Goal: Transaction & Acquisition: Purchase product/service

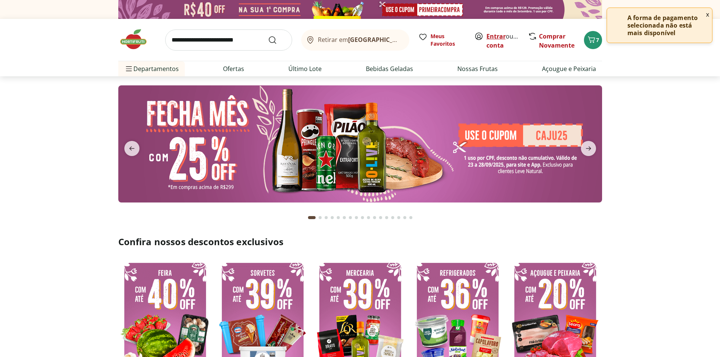
click at [492, 37] on link "Entrar" at bounding box center [496, 36] width 19 height 8
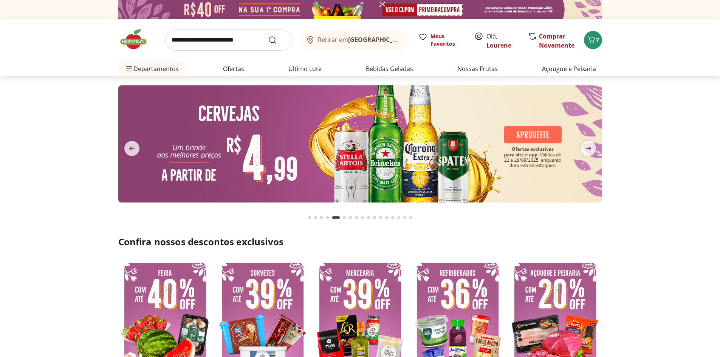
click at [360, 164] on img at bounding box center [360, 143] width 484 height 117
select select "**********"
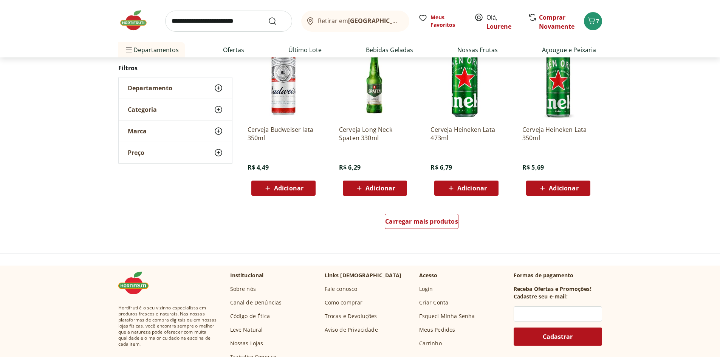
scroll to position [416, 0]
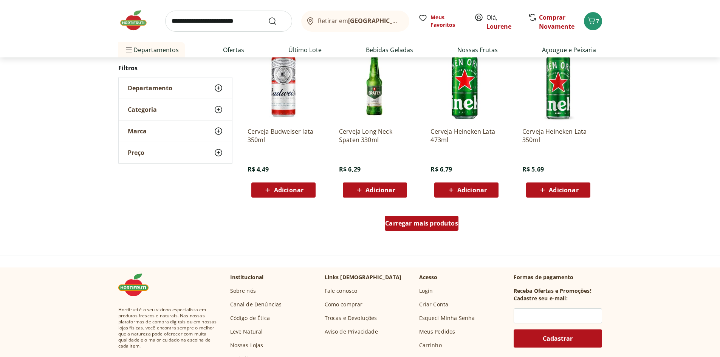
click at [447, 226] on span "Carregar mais produtos" at bounding box center [421, 223] width 73 height 6
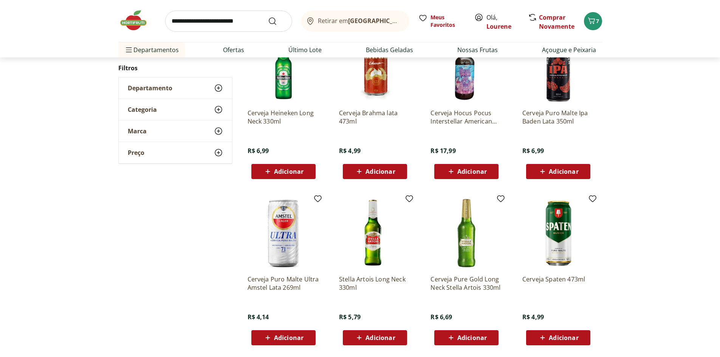
scroll to position [605, 0]
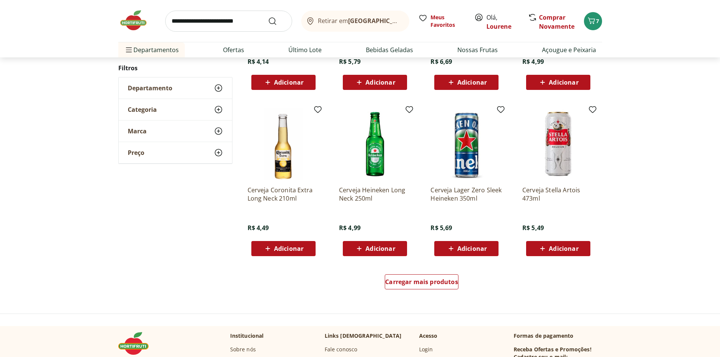
scroll to position [416, 0]
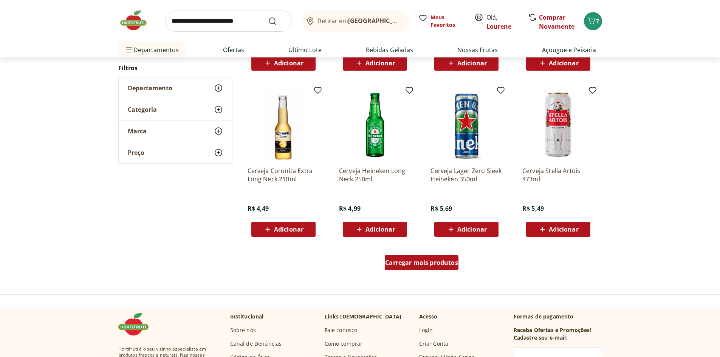
click at [432, 265] on span "Carregar mais produtos" at bounding box center [421, 263] width 73 height 6
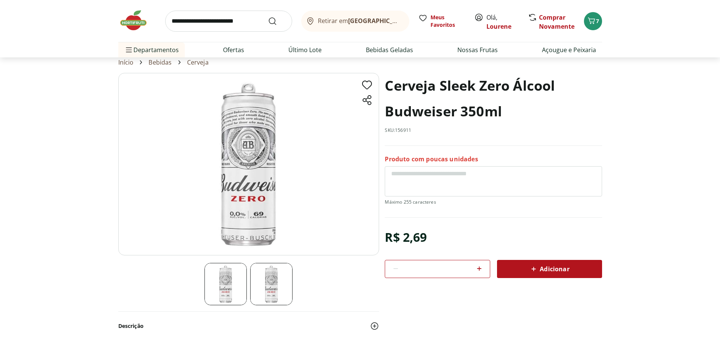
scroll to position [38, 0]
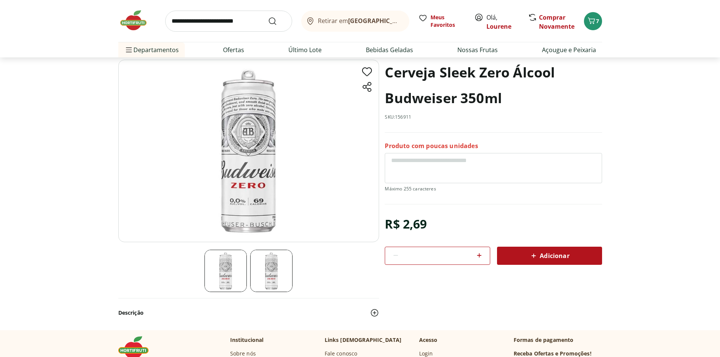
select select "**********"
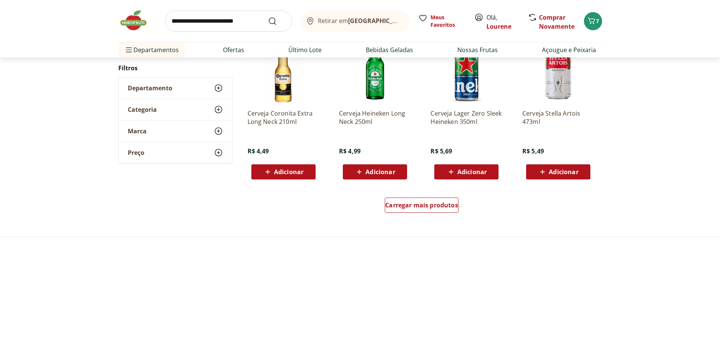
scroll to position [794, 0]
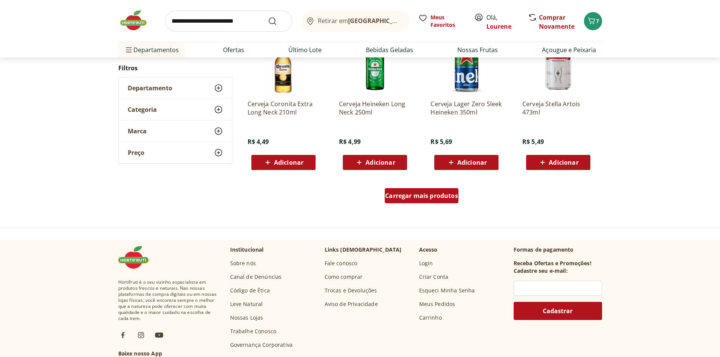
click at [408, 200] on div "Carregar mais produtos" at bounding box center [422, 195] width 74 height 15
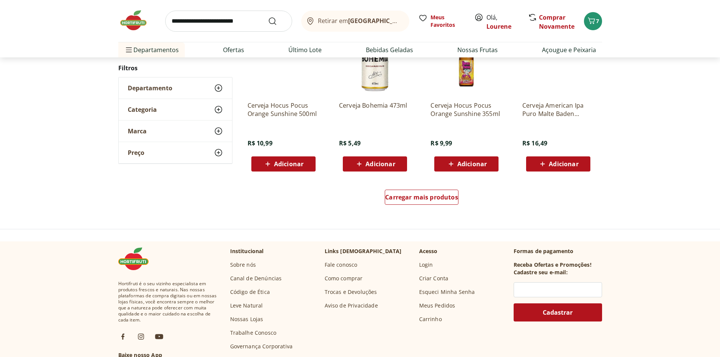
scroll to position [755, 0]
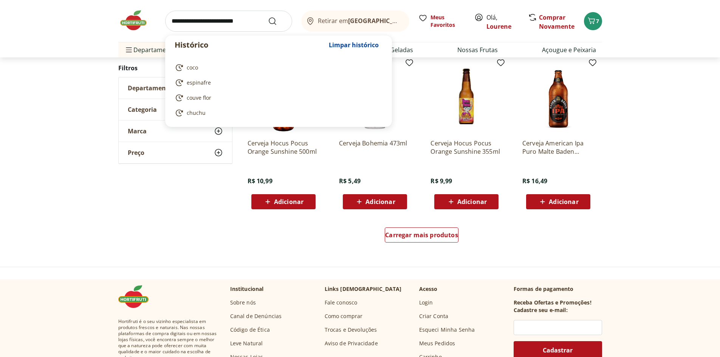
click at [191, 22] on input "search" at bounding box center [228, 21] width 127 height 21
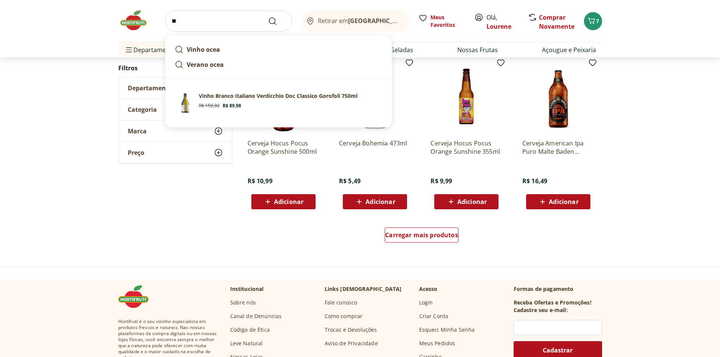
type input "*"
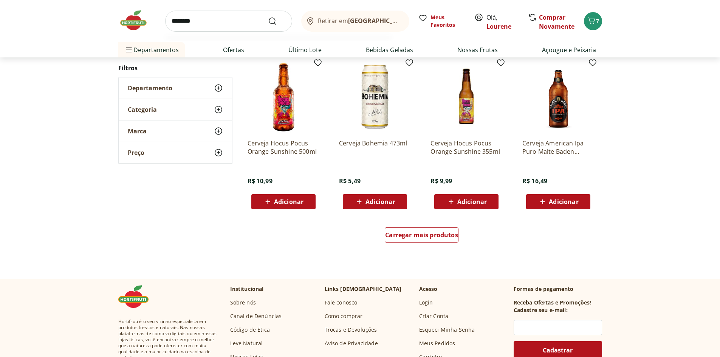
type input "********"
click at [268, 17] on button "Submit Search" at bounding box center [277, 21] width 18 height 9
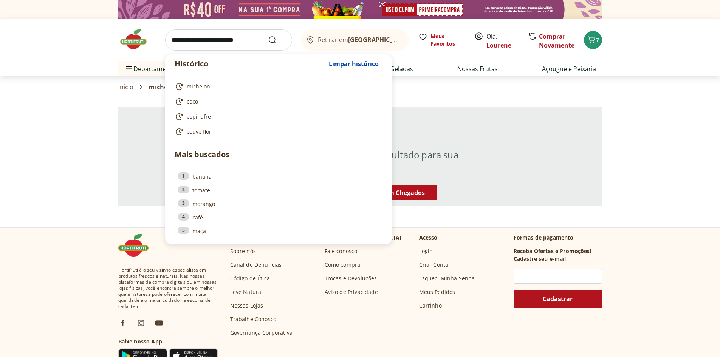
click at [231, 41] on input "search" at bounding box center [228, 39] width 127 height 21
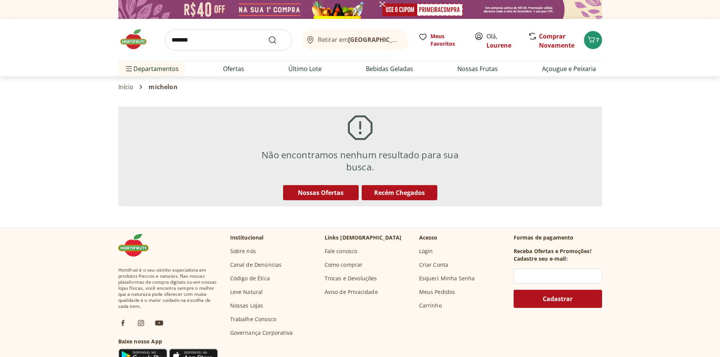
type input "********"
click button "Submit Search" at bounding box center [277, 40] width 18 height 9
click at [236, 70] on link "Ofertas" at bounding box center [233, 68] width 21 height 9
select select "**********"
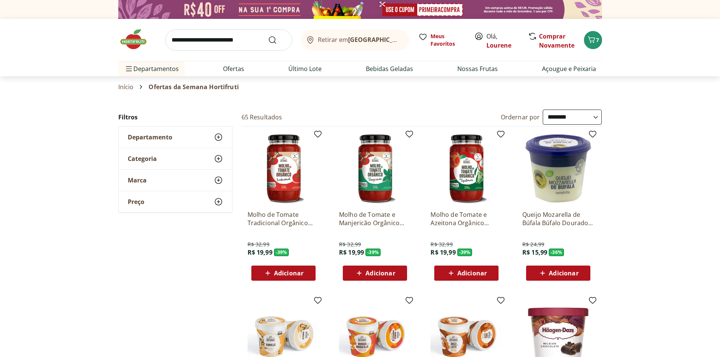
click at [288, 166] on img at bounding box center [284, 169] width 72 height 72
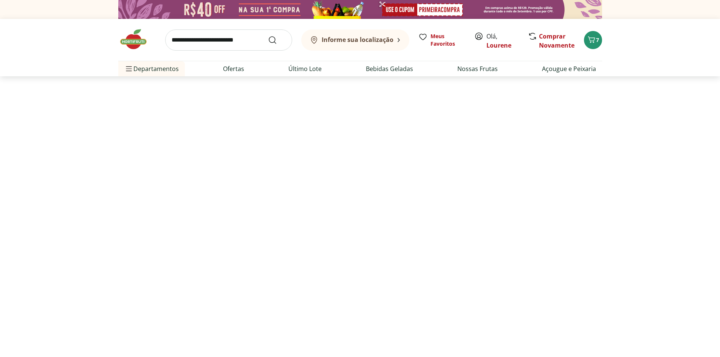
select select "**********"
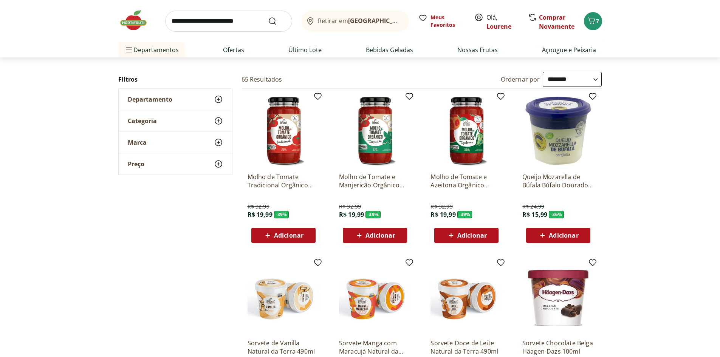
scroll to position [76, 0]
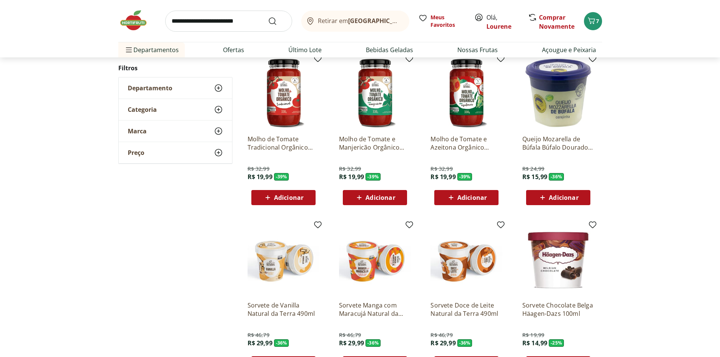
click at [274, 197] on span "Adicionar" at bounding box center [283, 197] width 40 height 9
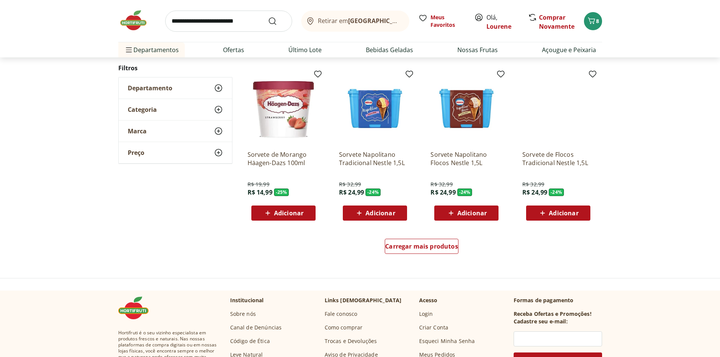
scroll to position [416, 0]
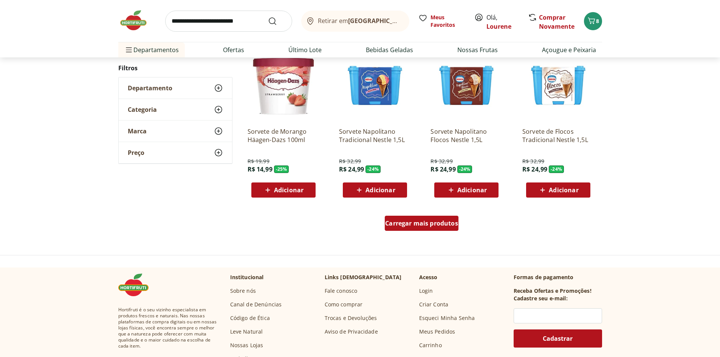
click at [413, 229] on div "Carregar mais produtos" at bounding box center [422, 223] width 74 height 15
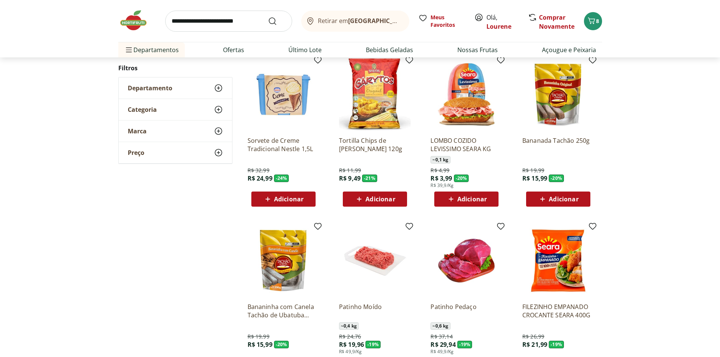
scroll to position [605, 0]
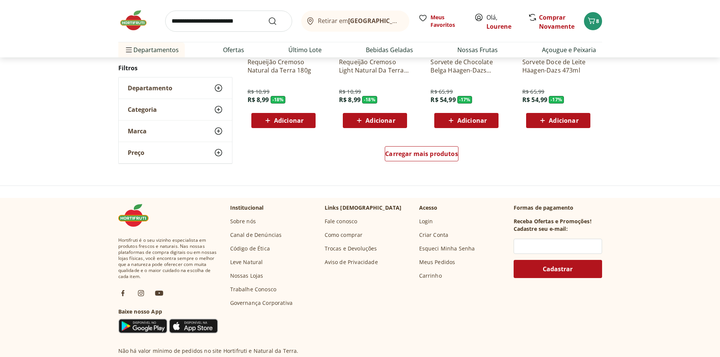
scroll to position [529, 0]
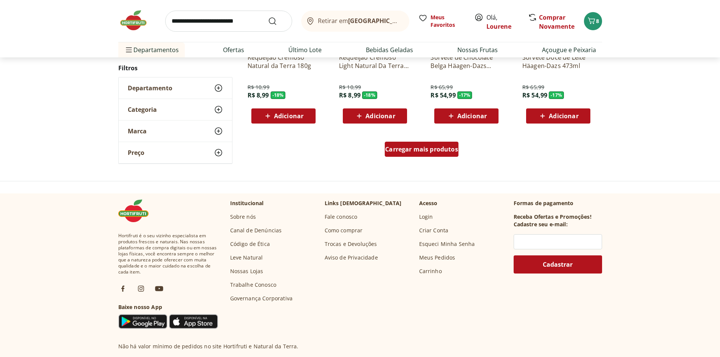
click at [423, 155] on div "Carregar mais produtos" at bounding box center [422, 149] width 74 height 15
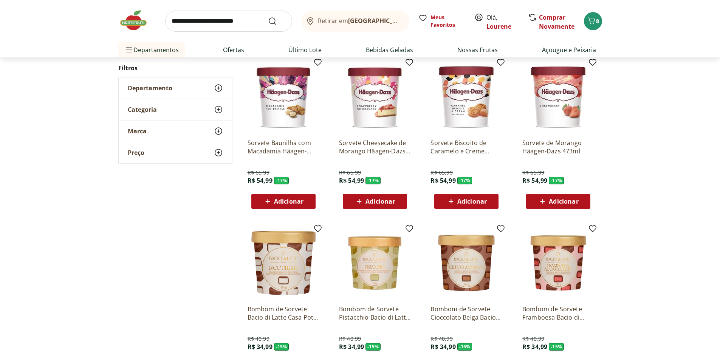
scroll to position [605, 0]
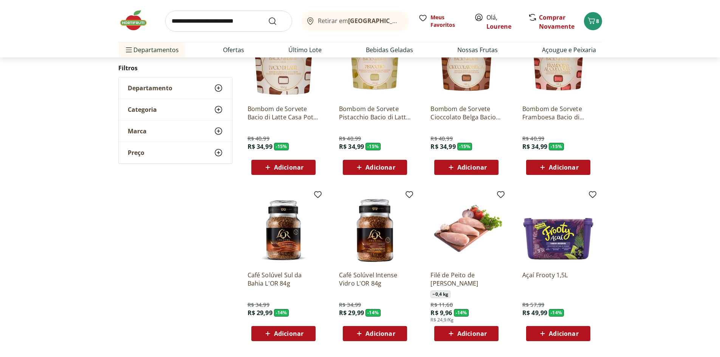
scroll to position [414, 0]
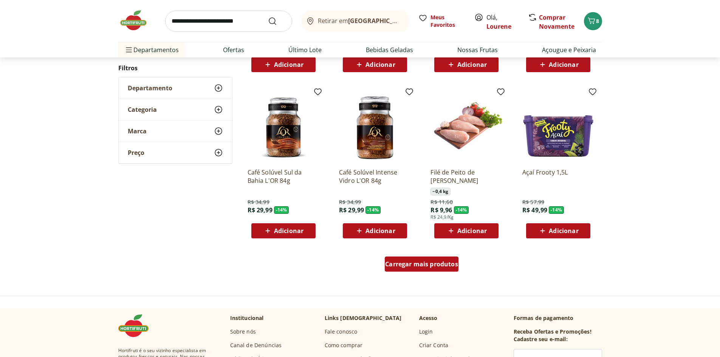
click at [440, 267] on span "Carregar mais produtos" at bounding box center [421, 264] width 73 height 6
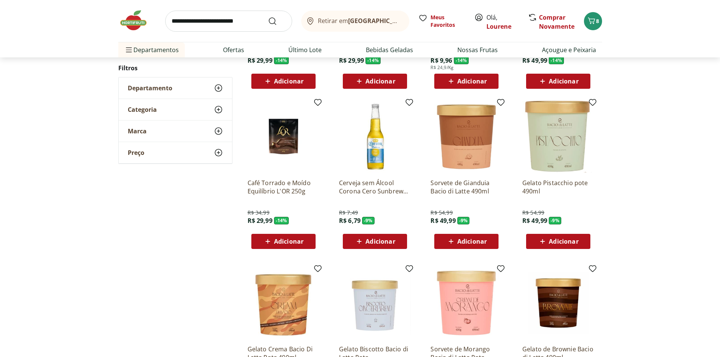
scroll to position [641, 0]
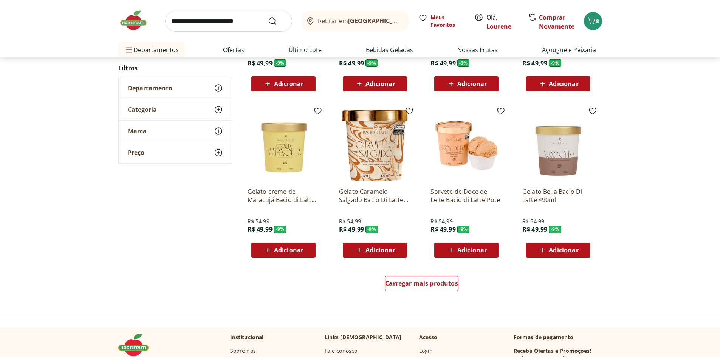
scroll to position [413, 0]
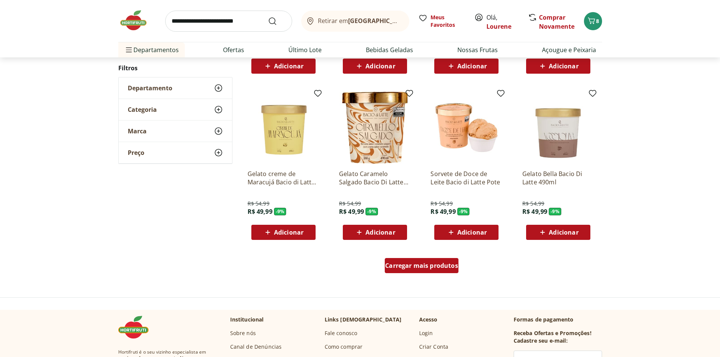
click at [412, 263] on span "Carregar mais produtos" at bounding box center [421, 266] width 73 height 6
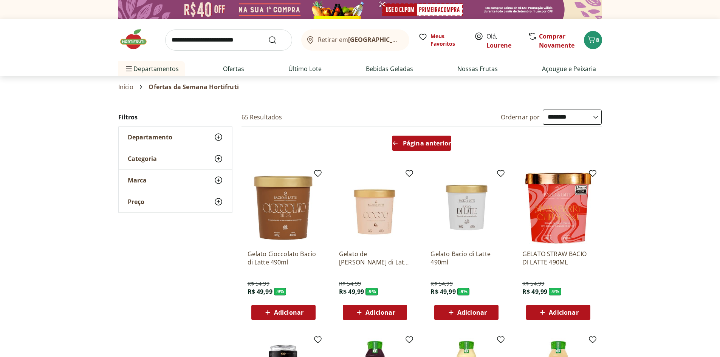
click at [429, 142] on span "Página anterior" at bounding box center [427, 143] width 48 height 6
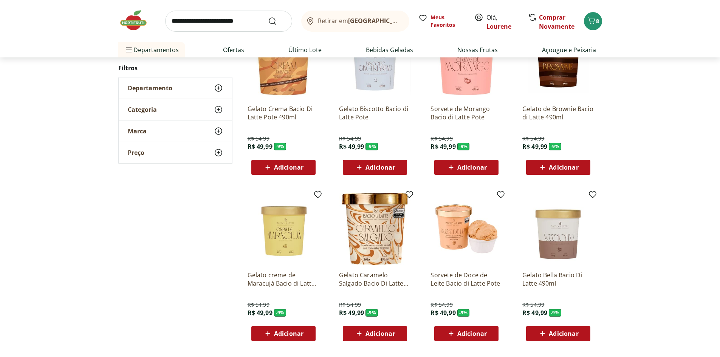
scroll to position [378, 0]
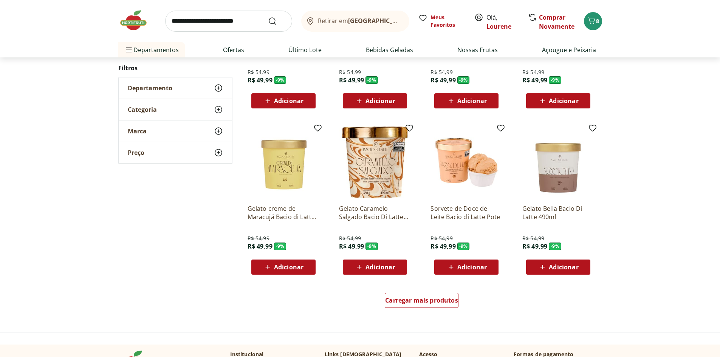
click at [455, 270] on icon at bounding box center [451, 267] width 9 height 9
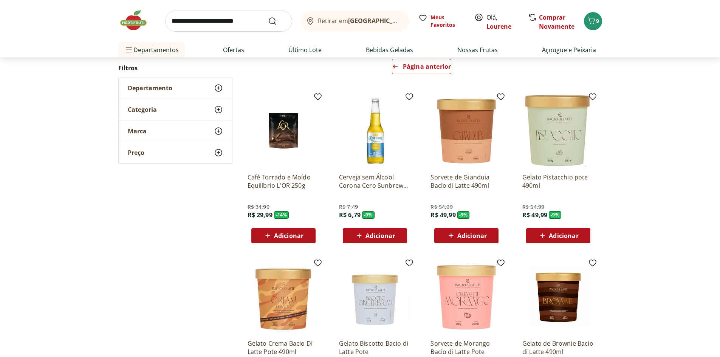
scroll to position [0, 0]
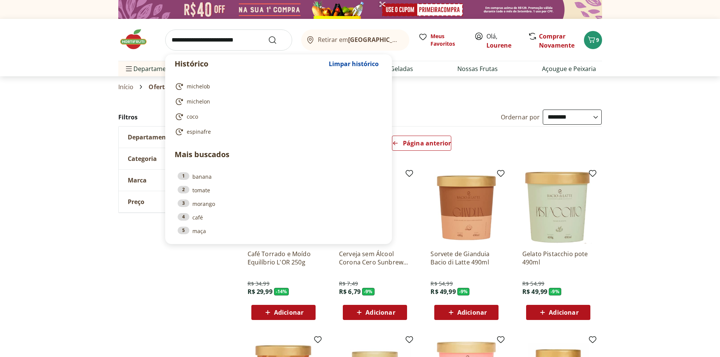
click at [239, 48] on input "search" at bounding box center [228, 39] width 127 height 21
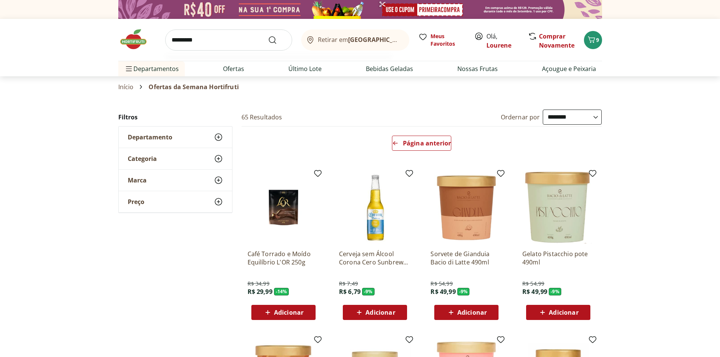
type input "*********"
click at [268, 36] on button "Submit Search" at bounding box center [277, 40] width 18 height 9
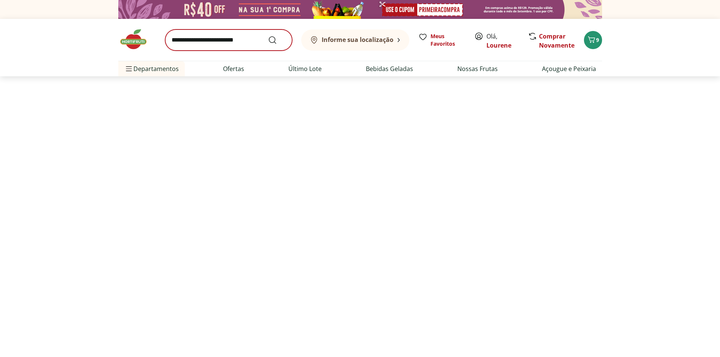
select select "**********"
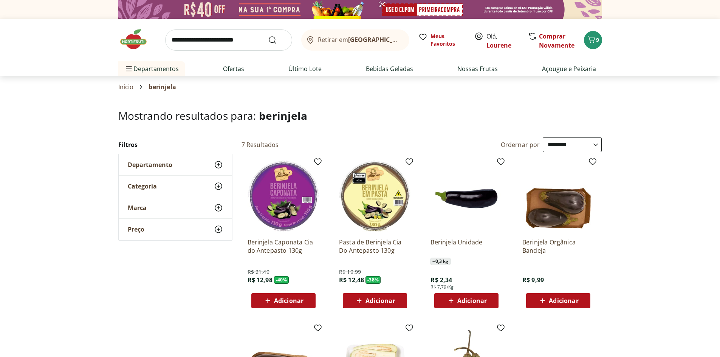
scroll to position [47, 0]
select select "**********"
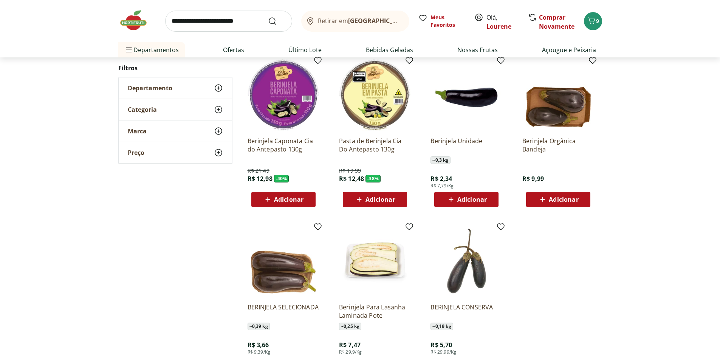
scroll to position [113, 0]
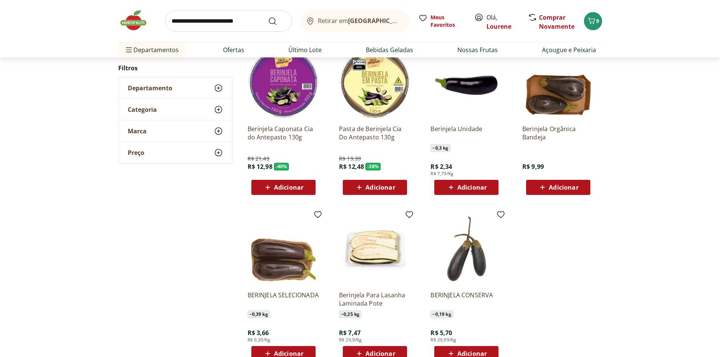
click at [471, 188] on span "Adicionar" at bounding box center [472, 188] width 29 height 6
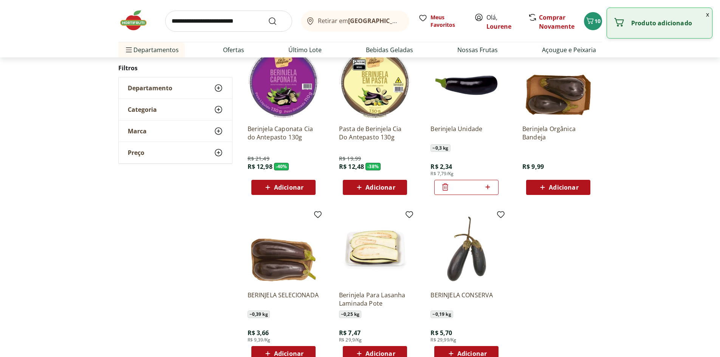
click at [490, 188] on icon at bounding box center [487, 187] width 9 height 9
type input "*"
click at [201, 25] on input "search" at bounding box center [228, 21] width 127 height 21
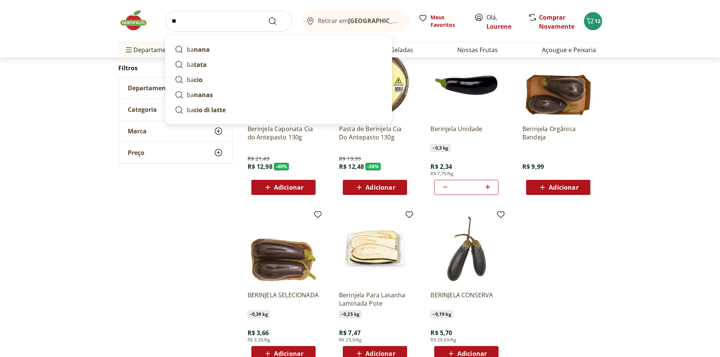
type input "*"
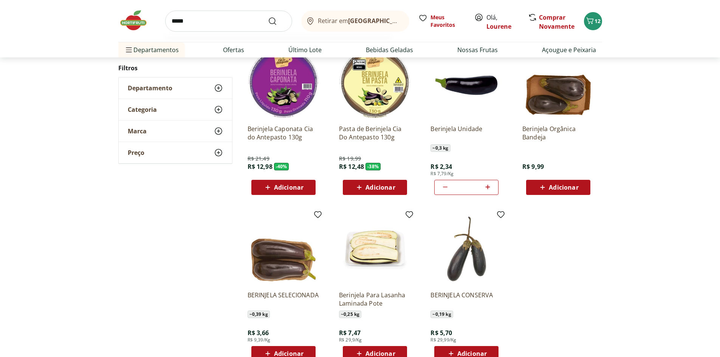
type input "*****"
click at [268, 17] on button "Submit Search" at bounding box center [277, 21] width 18 height 9
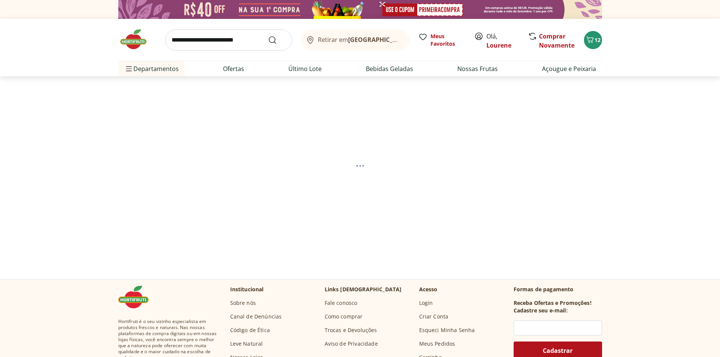
select select "**********"
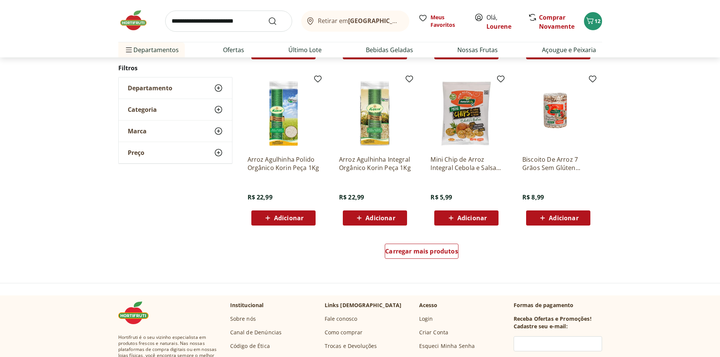
scroll to position [416, 0]
click at [391, 256] on div "Carregar mais produtos" at bounding box center [422, 251] width 74 height 15
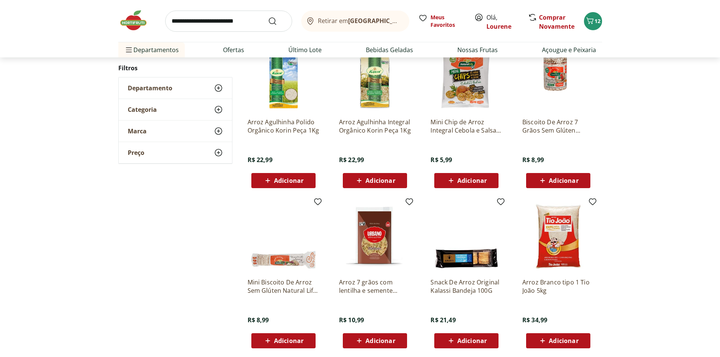
scroll to position [529, 0]
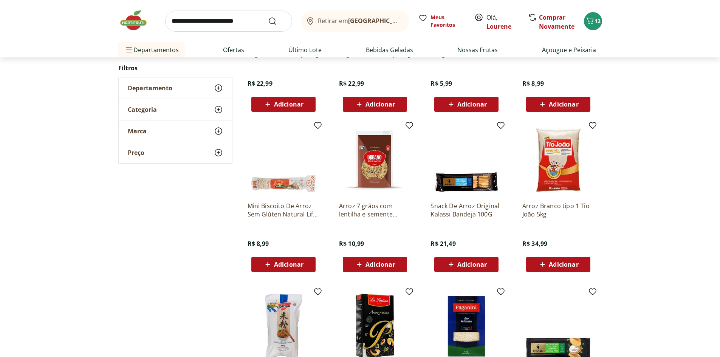
click at [466, 183] on img at bounding box center [467, 160] width 72 height 72
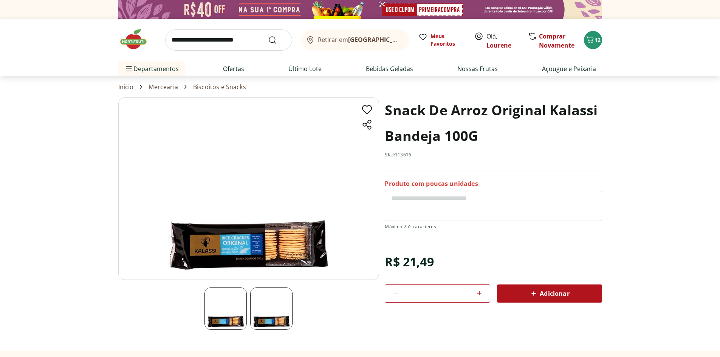
click at [478, 293] on icon at bounding box center [479, 293] width 5 height 5
type input "*"
click at [520, 293] on div "Adicionar" at bounding box center [549, 294] width 93 height 14
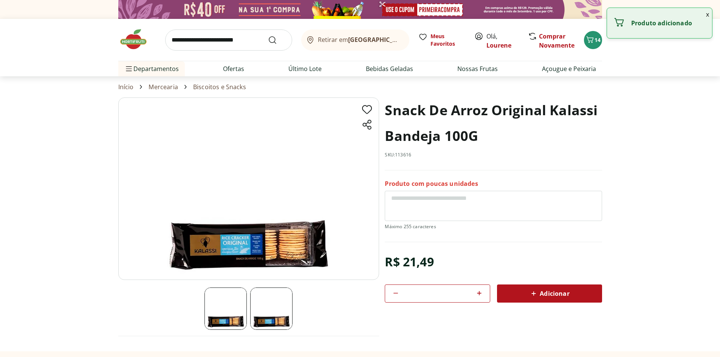
click at [230, 42] on input "search" at bounding box center [228, 39] width 127 height 21
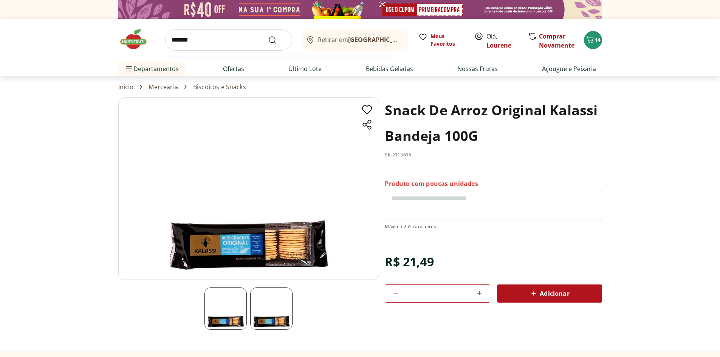
type input "*******"
click at [268, 36] on button "Submit Search" at bounding box center [277, 40] width 18 height 9
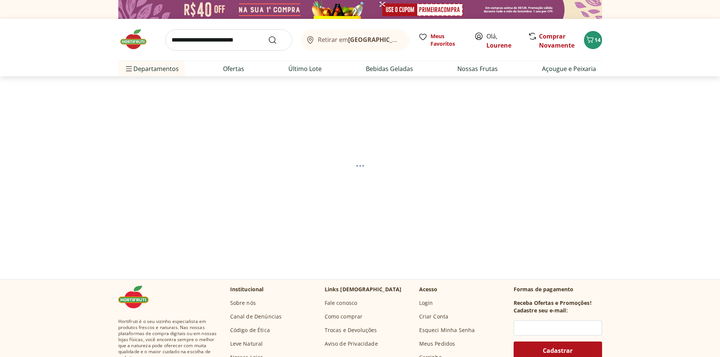
select select "**********"
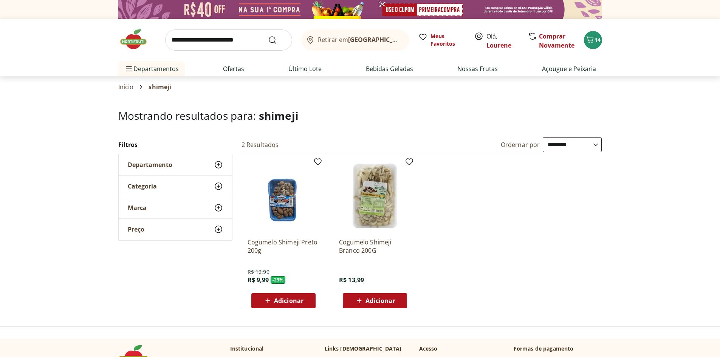
click at [301, 304] on span "Adicionar" at bounding box center [288, 301] width 29 height 6
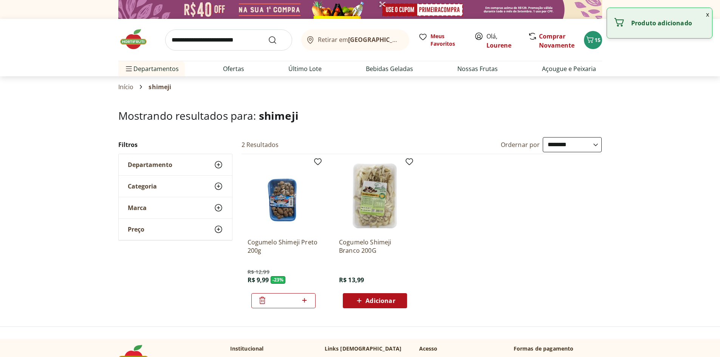
click at [307, 298] on icon at bounding box center [304, 300] width 9 height 9
type input "*"
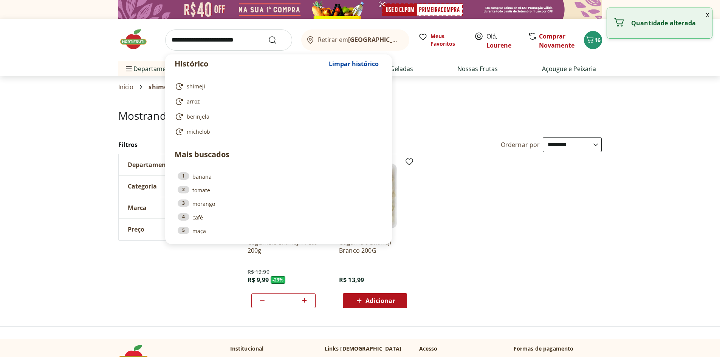
click at [211, 40] on input "search" at bounding box center [228, 39] width 127 height 21
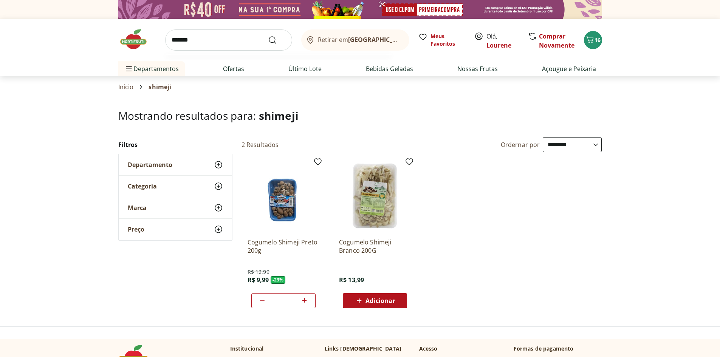
type input "*******"
click at [268, 36] on button "Submit Search" at bounding box center [277, 40] width 18 height 9
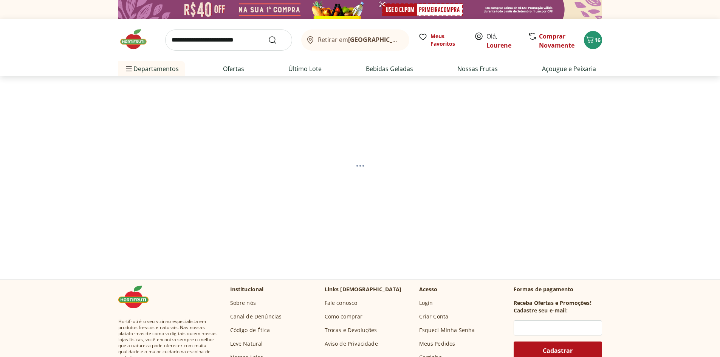
select select "**********"
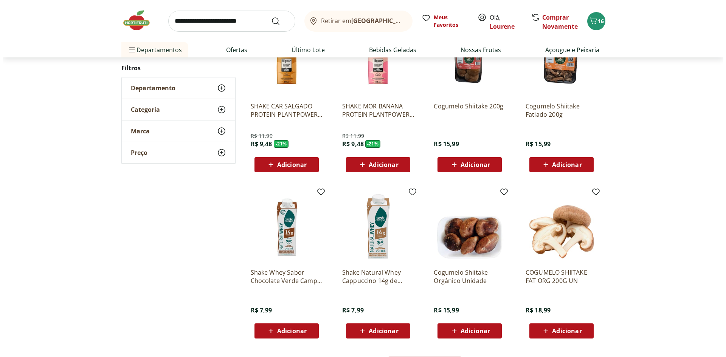
scroll to position [265, 0]
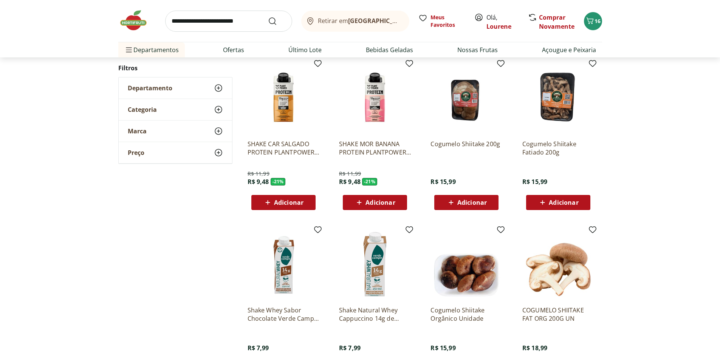
click at [473, 201] on span "Adicionar" at bounding box center [472, 203] width 29 height 6
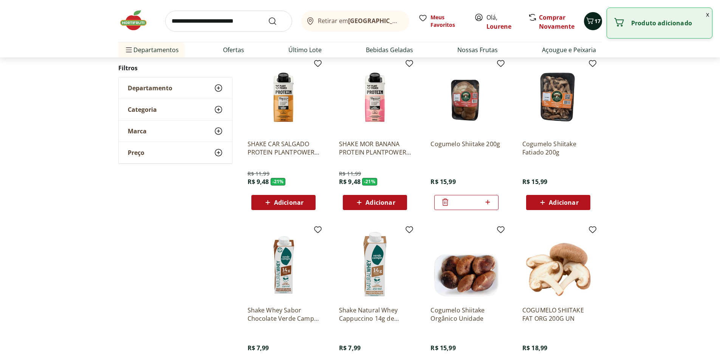
click at [593, 22] on icon "Carrinho" at bounding box center [590, 20] width 9 height 9
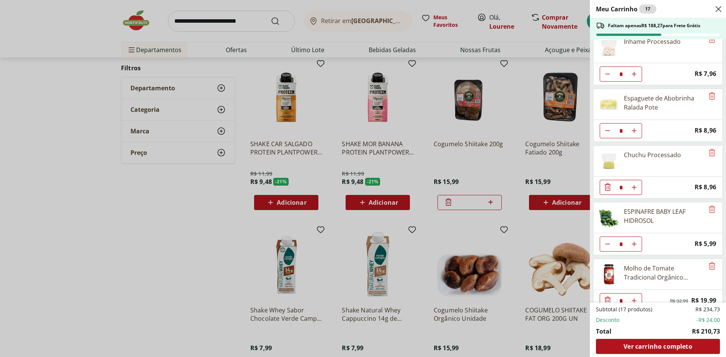
scroll to position [0, 0]
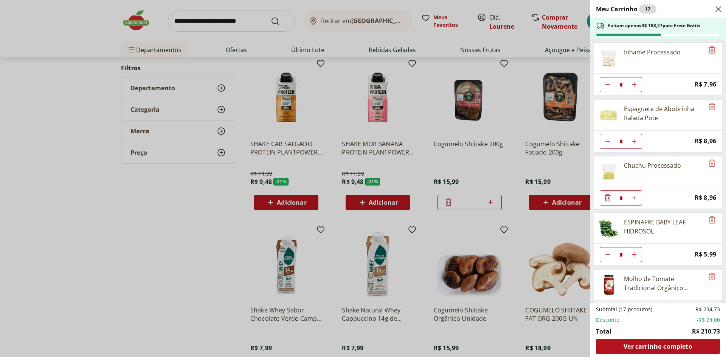
click at [709, 51] on icon "Remove" at bounding box center [712, 49] width 6 height 7
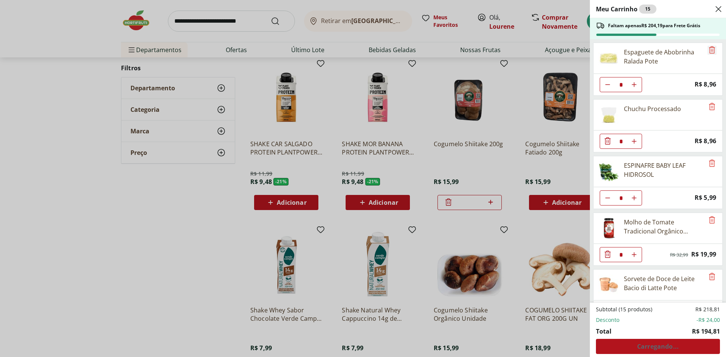
click at [707, 50] on icon "Remove" at bounding box center [711, 49] width 9 height 9
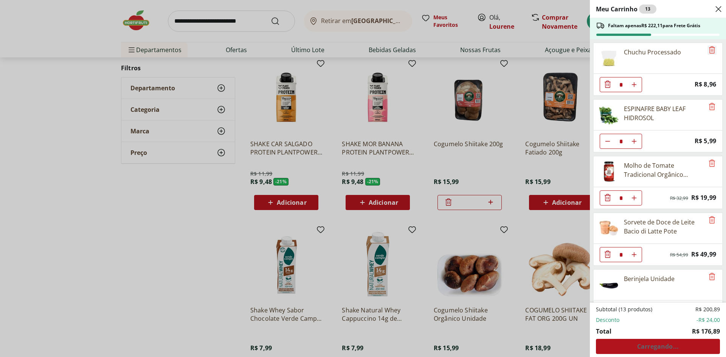
click at [707, 50] on icon "Remove" at bounding box center [711, 49] width 9 height 9
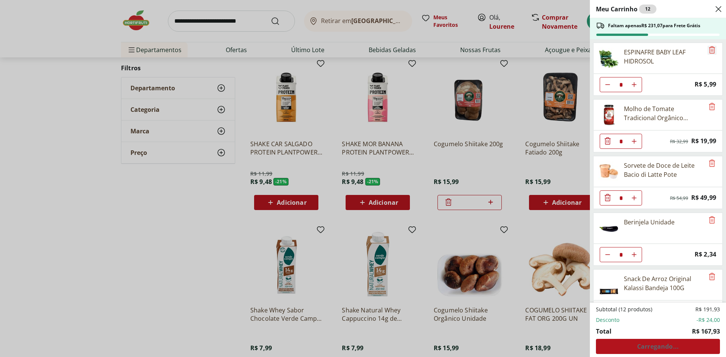
click at [707, 50] on icon "Remove" at bounding box center [711, 49] width 9 height 9
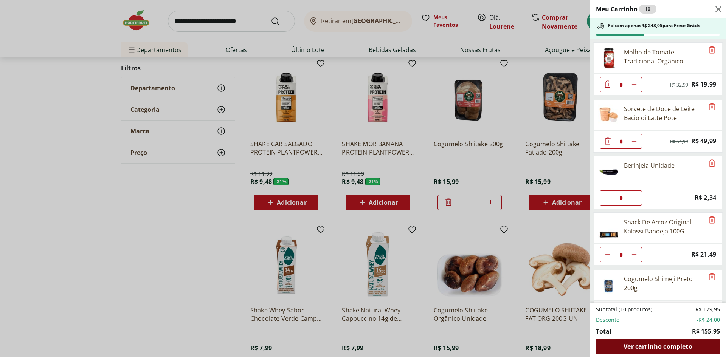
click at [637, 349] on span "Ver carrinho completo" at bounding box center [658, 347] width 68 height 6
